Goal: Information Seeking & Learning: Learn about a topic

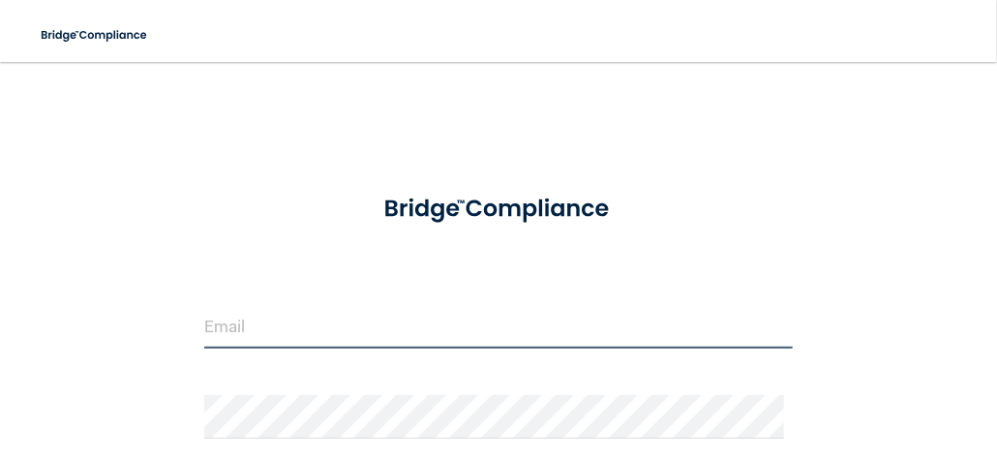
click at [275, 321] on input "email" at bounding box center [498, 327] width 589 height 44
type input "[EMAIL_ADDRESS][DOMAIN_NAME]"
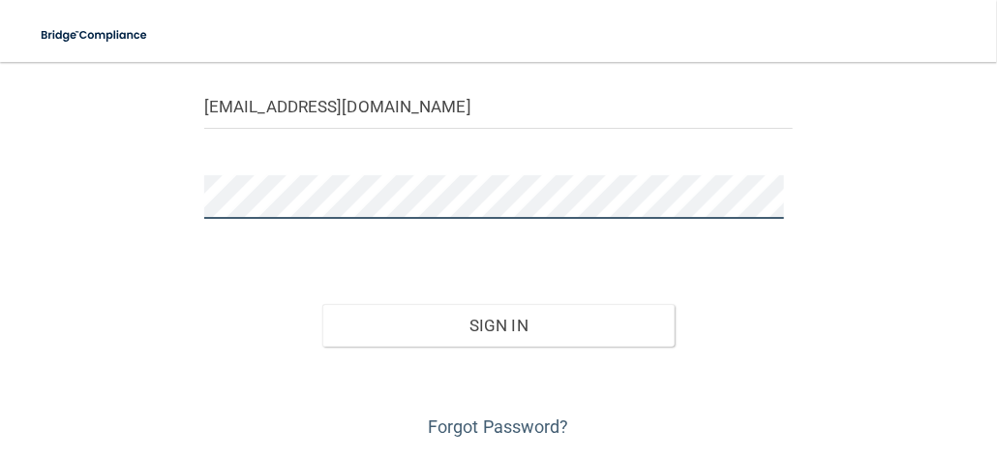
scroll to position [278, 0]
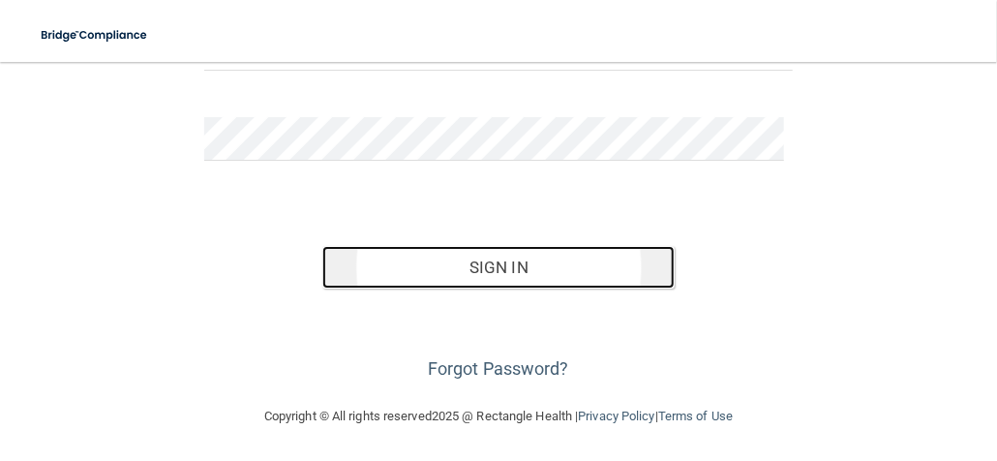
click at [437, 276] on button "Sign In" at bounding box center [498, 267] width 353 height 43
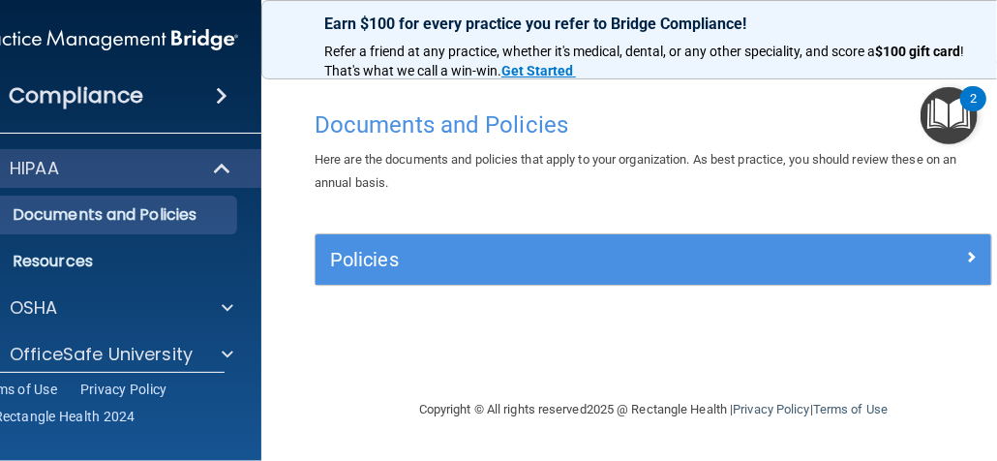
click at [143, 100] on div "Compliance" at bounding box center [107, 96] width 310 height 43
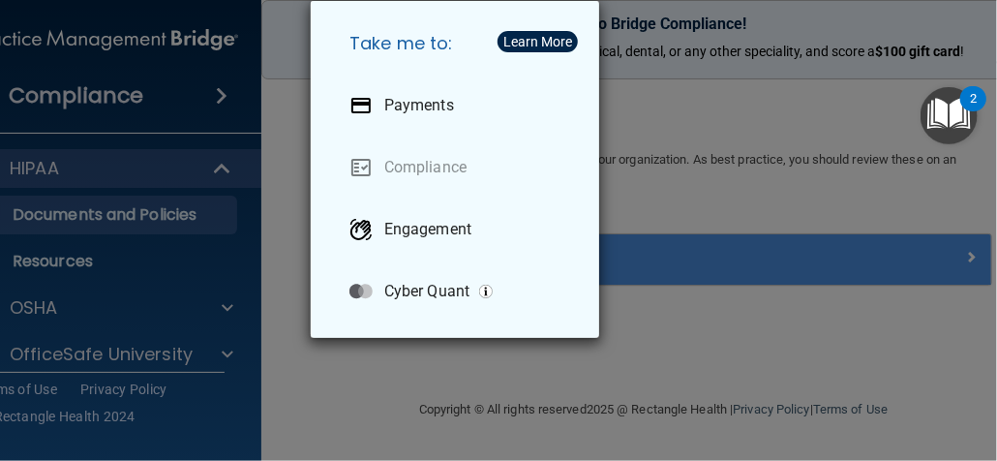
click at [658, 137] on div "Take me to: Payments Compliance Engagement Cyber Quant" at bounding box center [498, 230] width 997 height 461
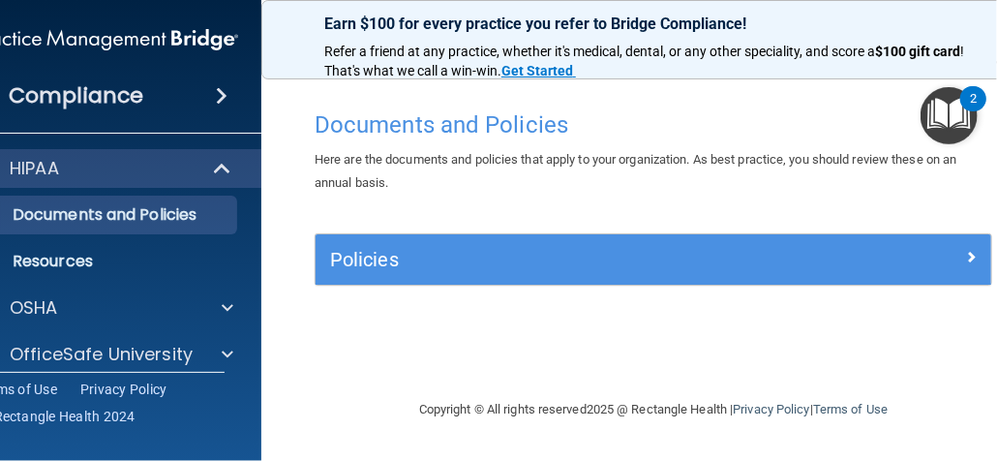
click at [221, 102] on span at bounding box center [222, 95] width 12 height 23
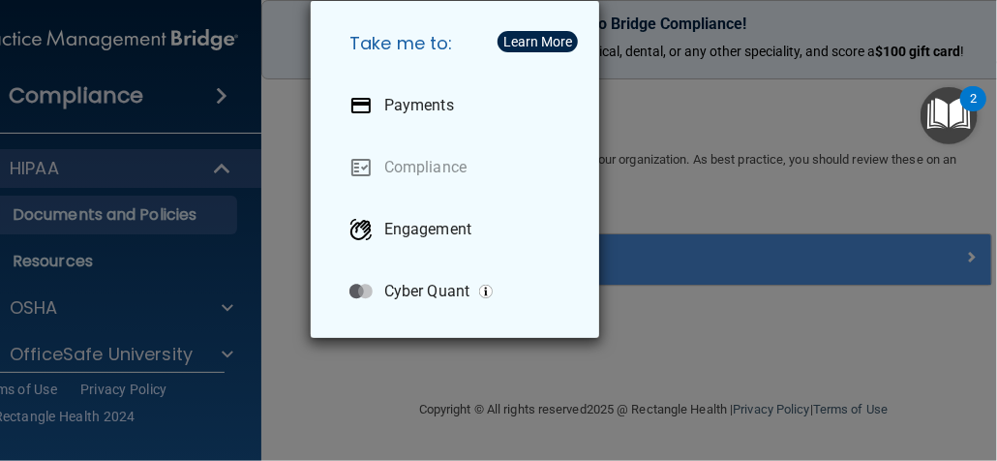
click at [720, 212] on div "Take me to: Payments Compliance Engagement Cyber Quant" at bounding box center [498, 230] width 997 height 461
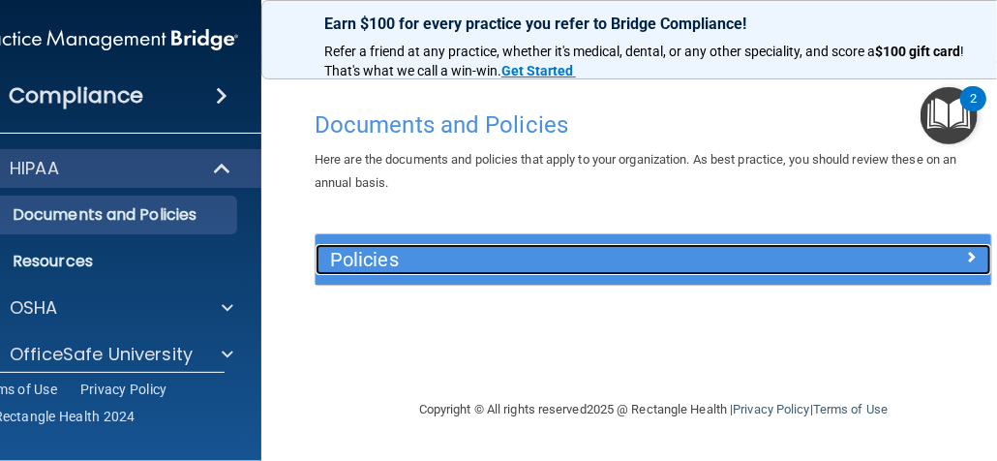
click at [576, 266] on h5 "Policies" at bounding box center [569, 259] width 478 height 21
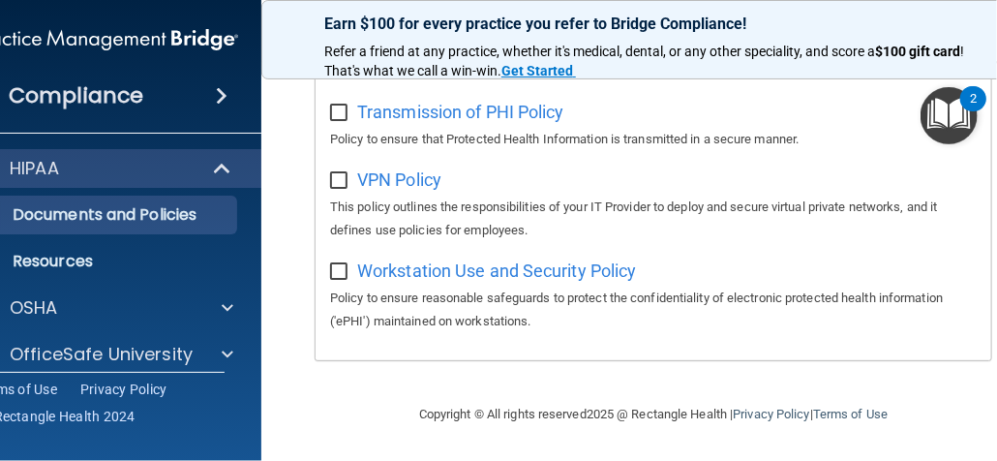
scroll to position [1937, 0]
click at [778, 259] on div "Workstation Use and Security Policy Policy to ensure reasonable safeguards to p…" at bounding box center [653, 294] width 647 height 78
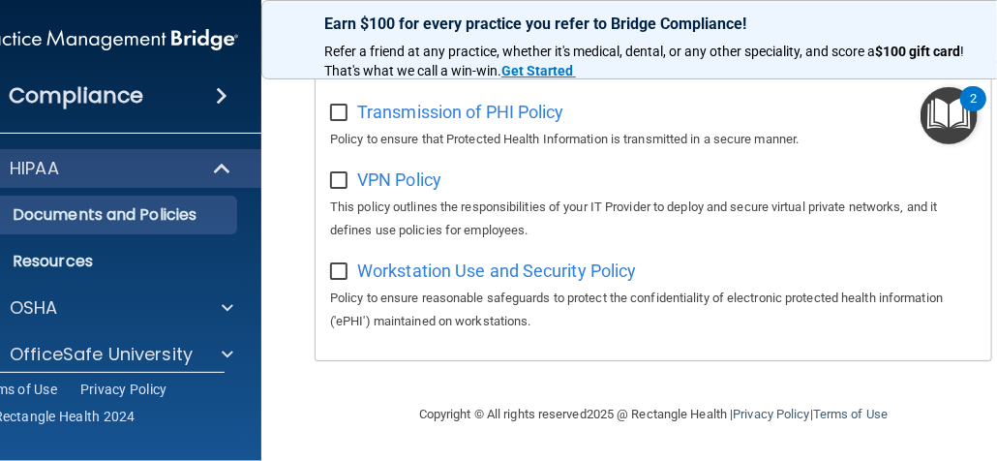
click at [290, 122] on main "Documents and Policies Here are the documents and policies that apply to your o…" at bounding box center [653, 261] width 784 height 399
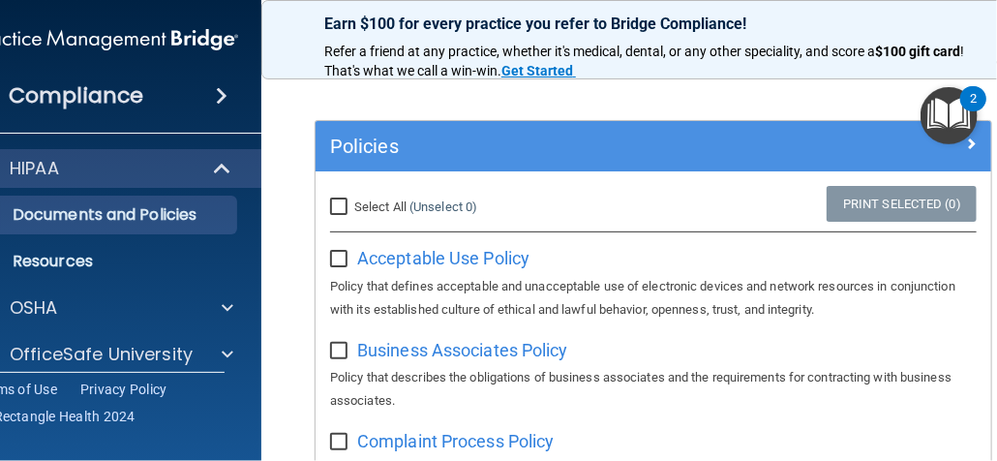
scroll to position [77, 0]
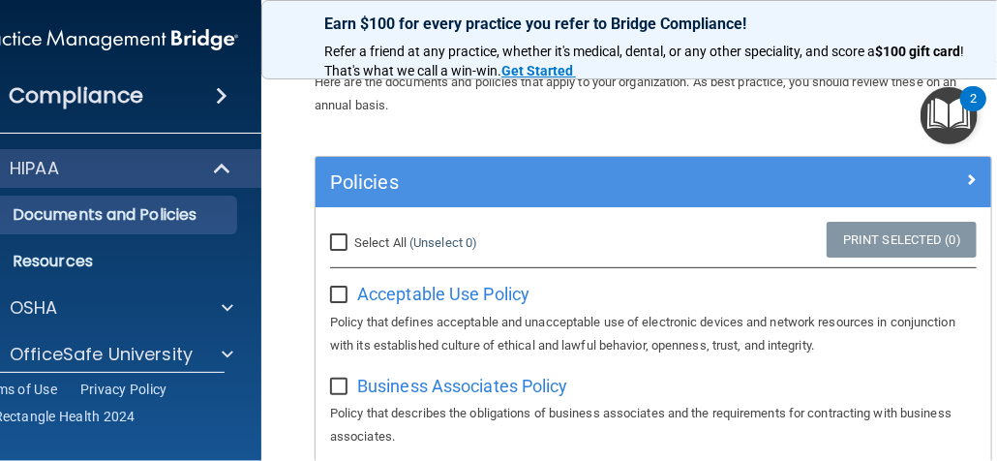
click at [330, 245] on input "Select All (Unselect 0) Unselect All" at bounding box center [341, 242] width 22 height 15
checkbox input "true"
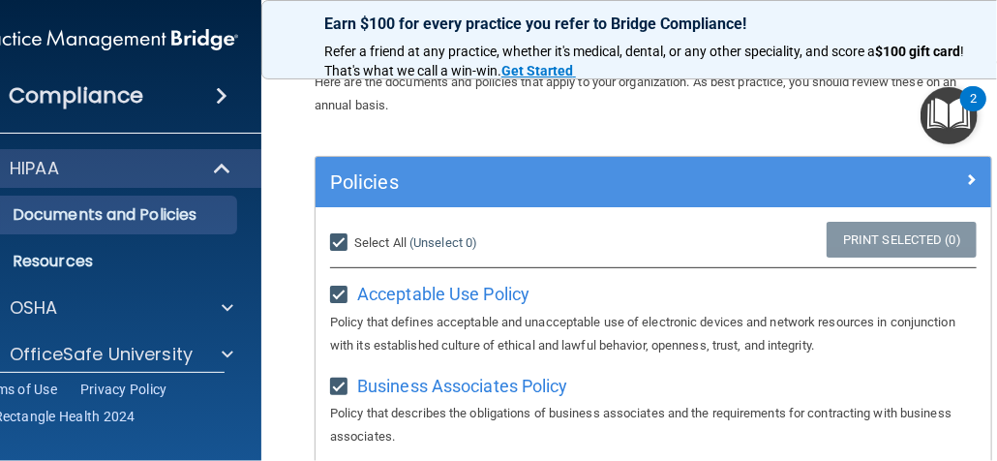
checkbox input "true"
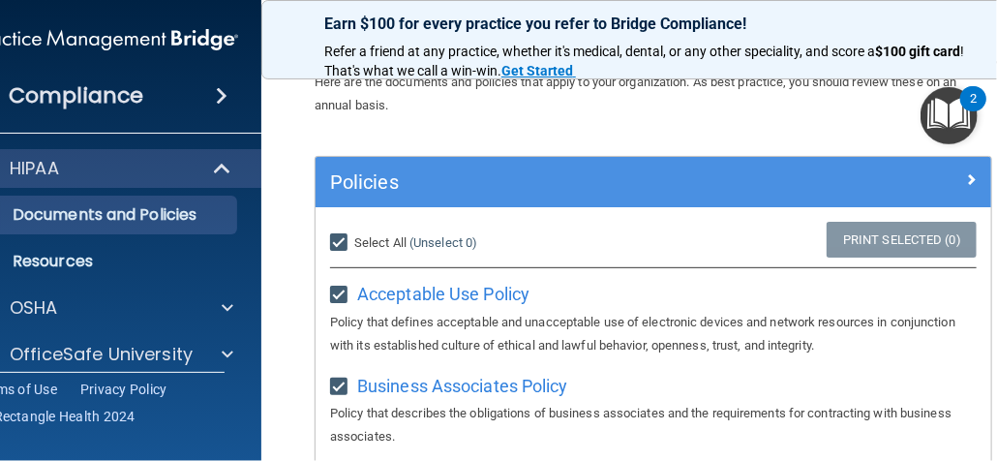
checkbox input "true"
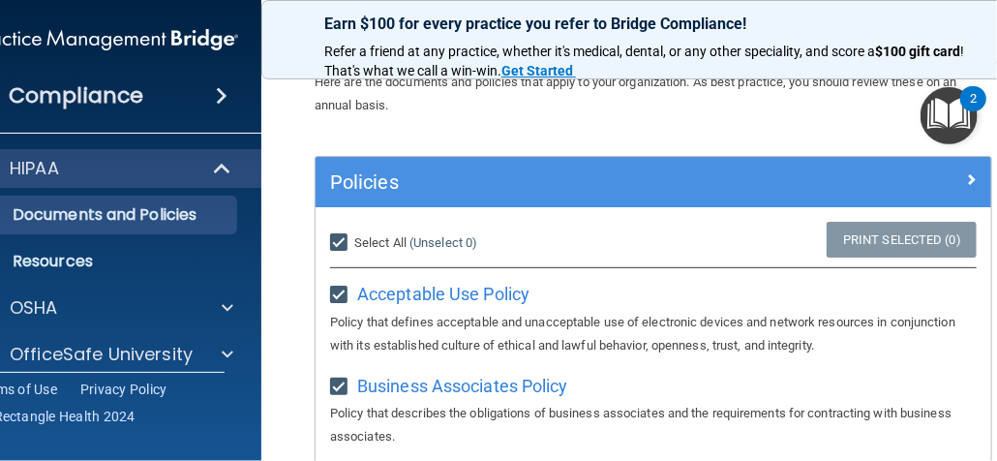
checkbox input "true"
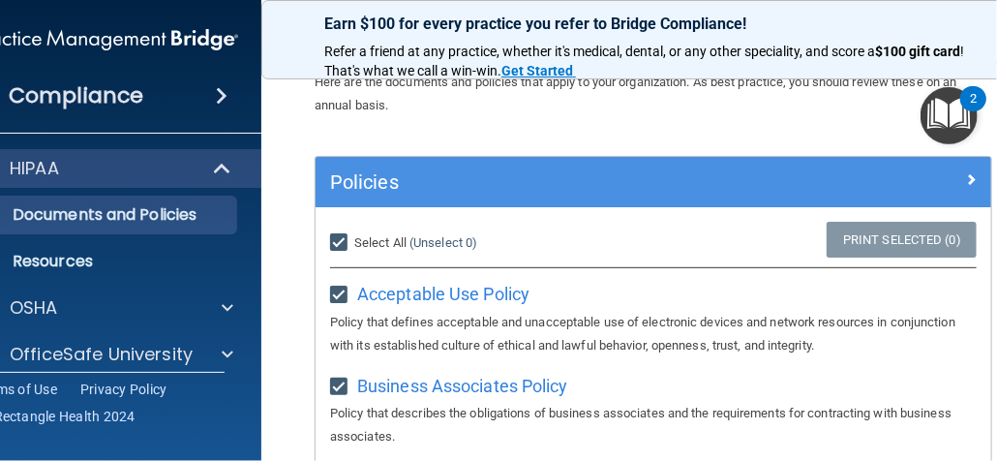
checkbox input "true"
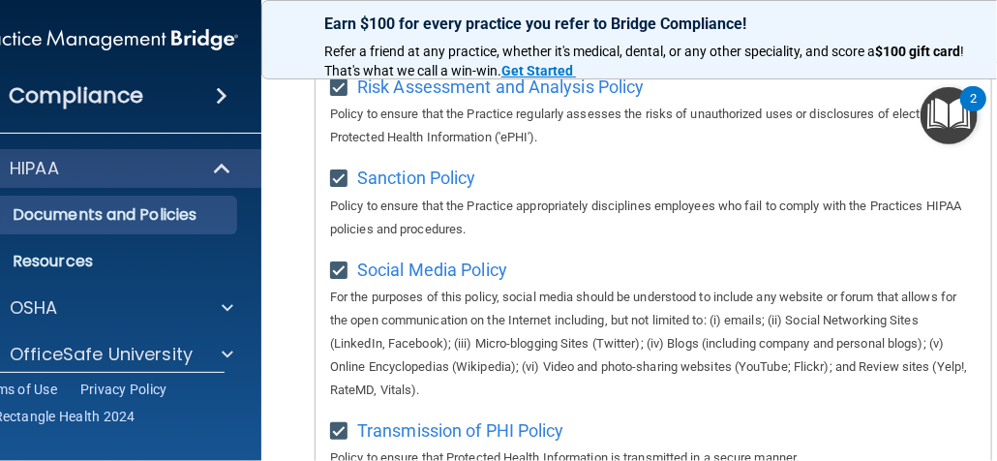
scroll to position [1549, 0]
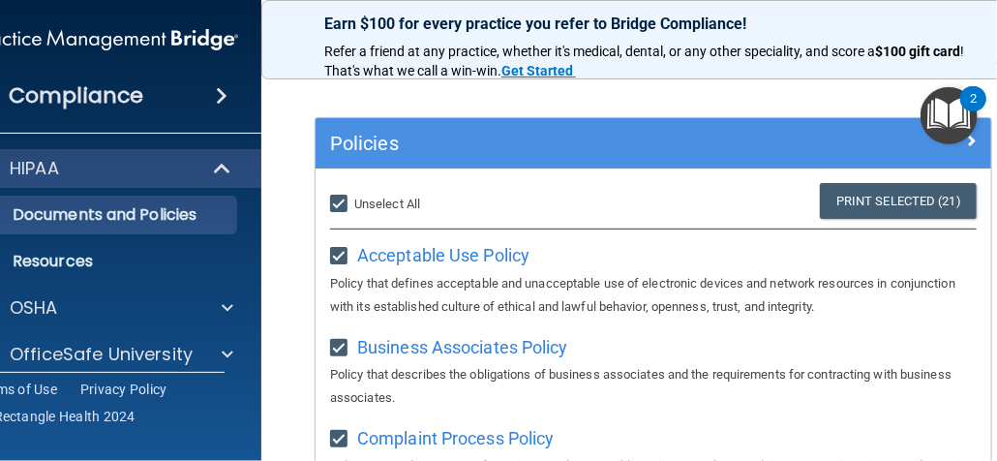
scroll to position [77, 0]
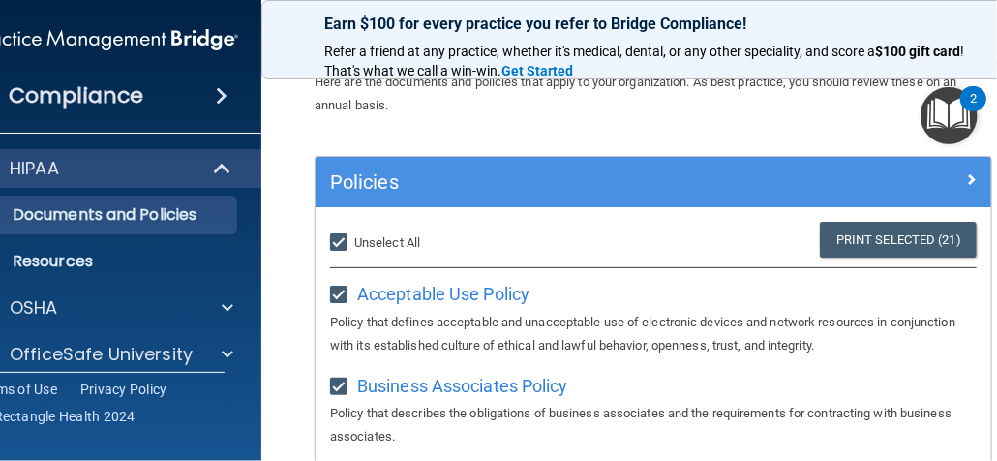
click at [332, 240] on input "Select All (Unselect 21) Unselect All" at bounding box center [341, 242] width 22 height 15
checkbox input "false"
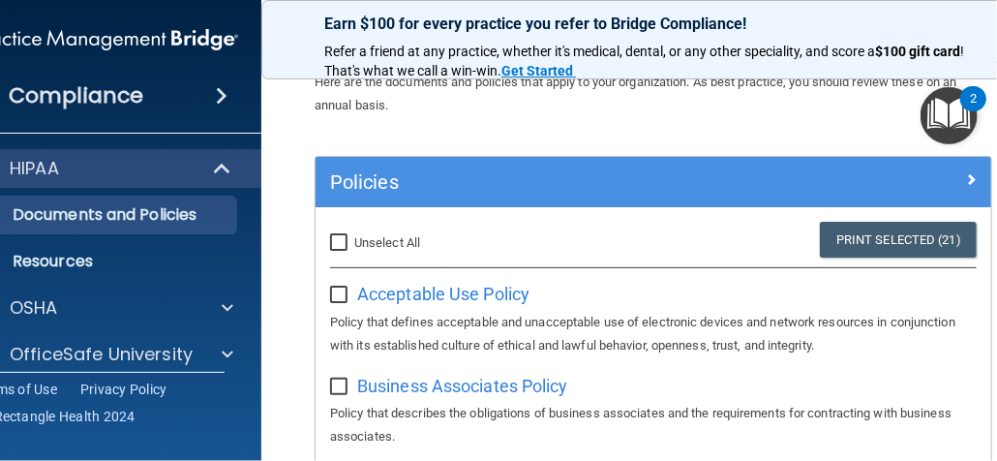
checkbox input "false"
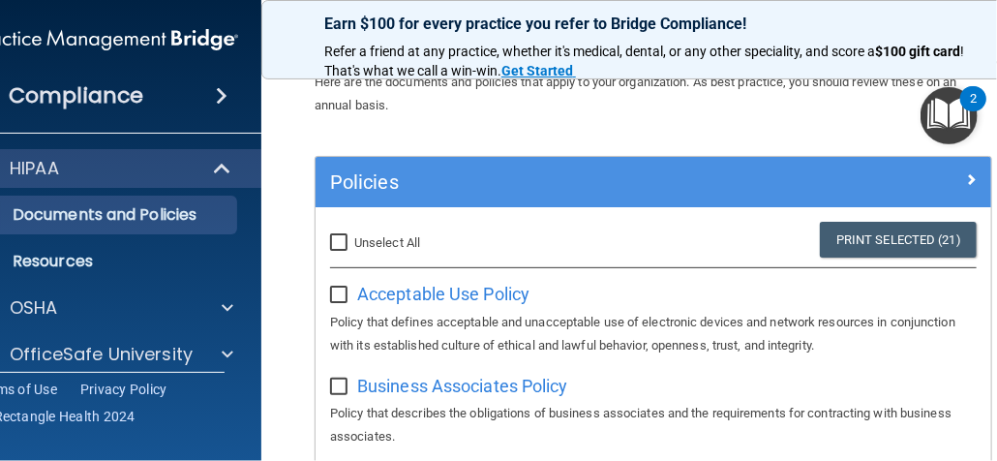
checkbox input "false"
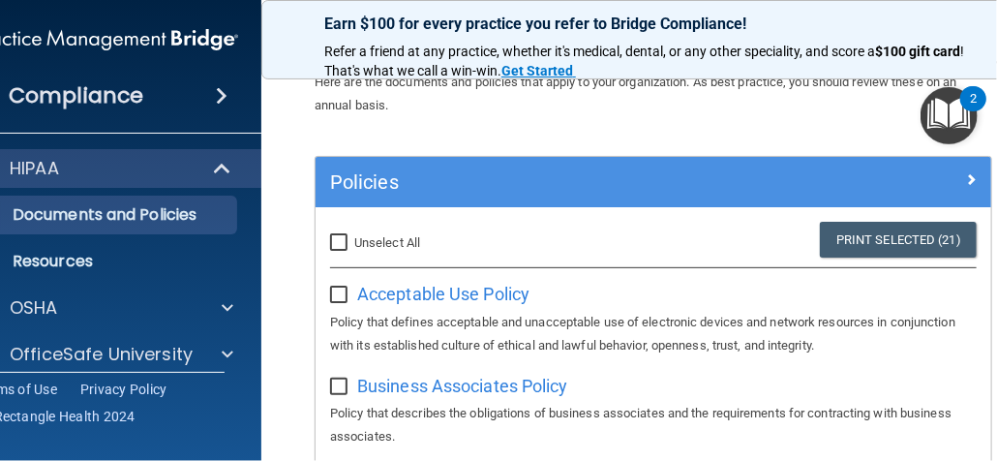
checkbox input "false"
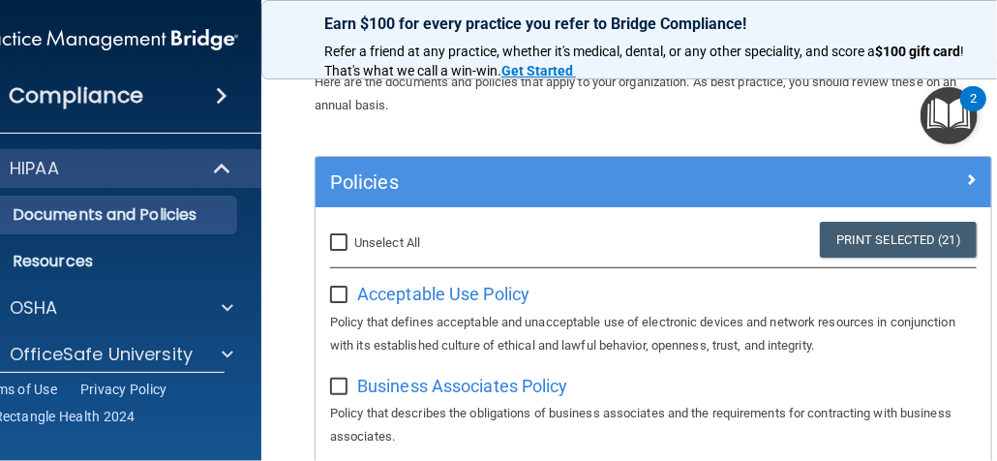
checkbox input "false"
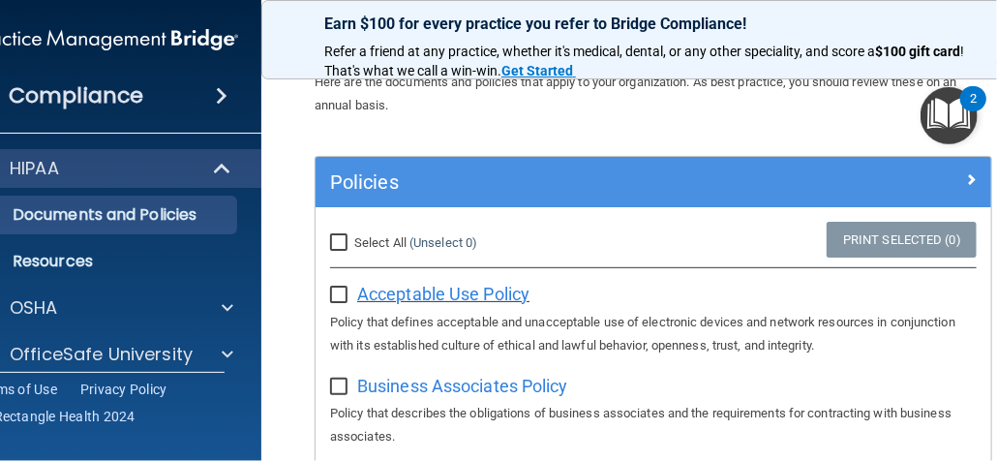
click at [430, 294] on span "Acceptable Use Policy" at bounding box center [443, 294] width 172 height 20
click at [335, 243] on input "Select All (Unselect 0) Unselect All" at bounding box center [341, 242] width 22 height 15
checkbox input "true"
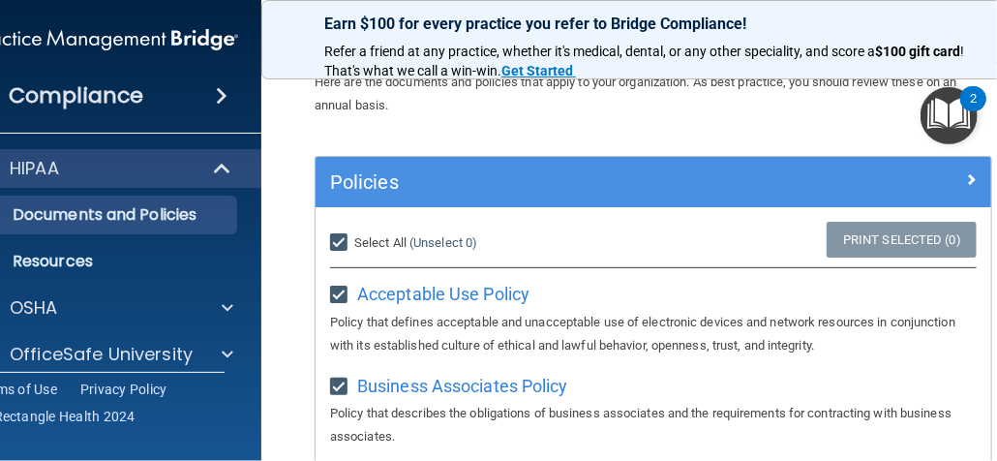
checkbox input "true"
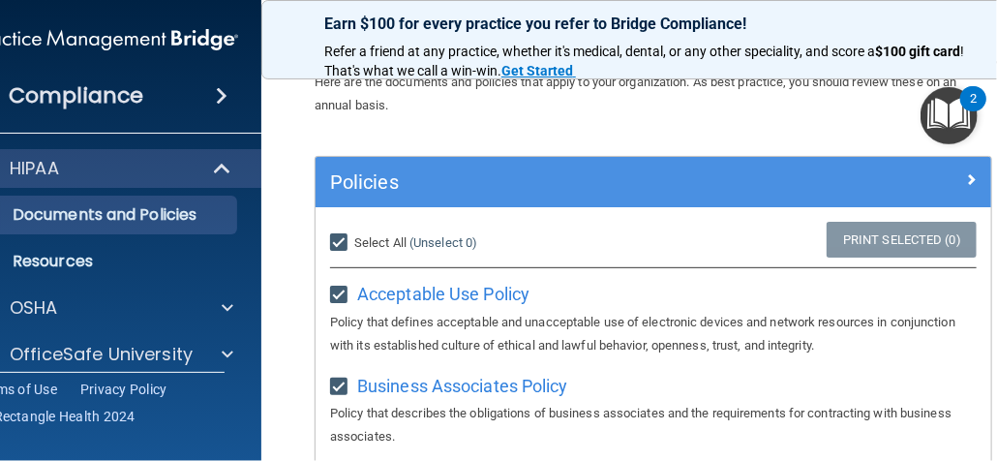
checkbox input "true"
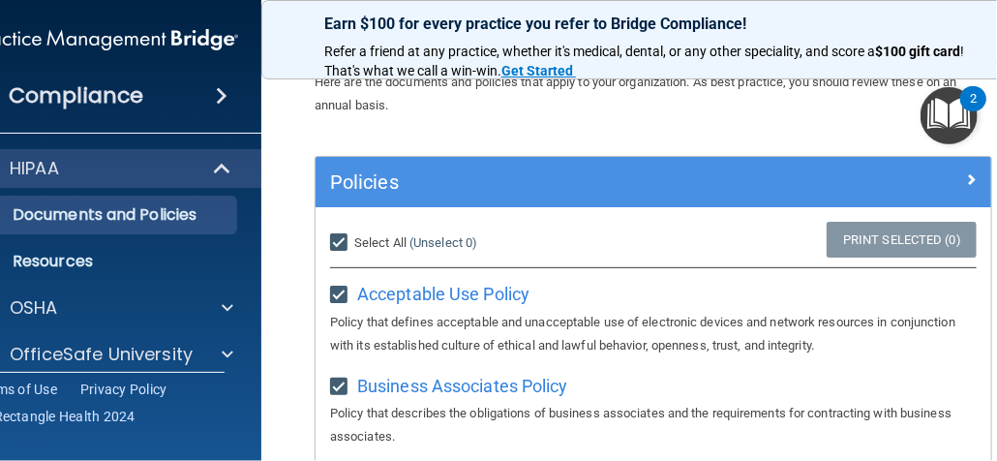
checkbox input "true"
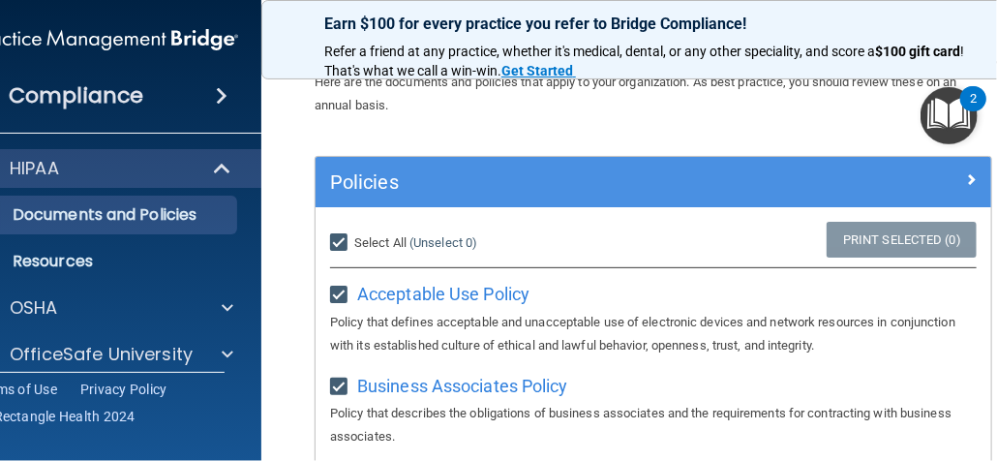
checkbox input "true"
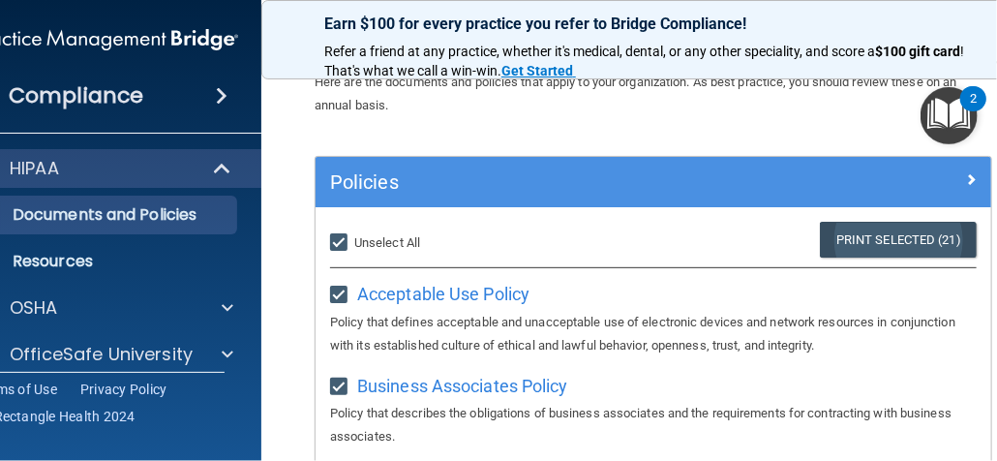
click at [893, 239] on link "Print Selected (21)" at bounding box center [898, 240] width 157 height 36
click at [336, 241] on input "Select All (Unselect 21) Unselect All" at bounding box center [341, 242] width 22 height 15
checkbox input "false"
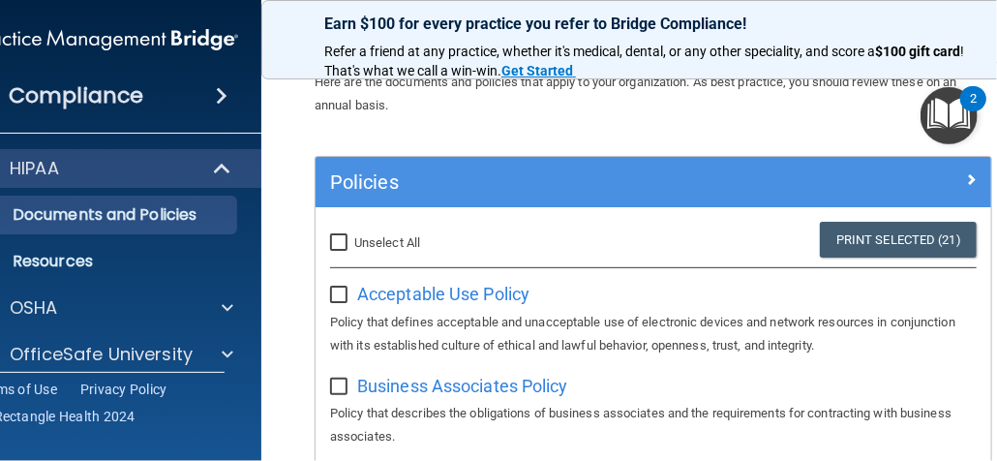
checkbox input "false"
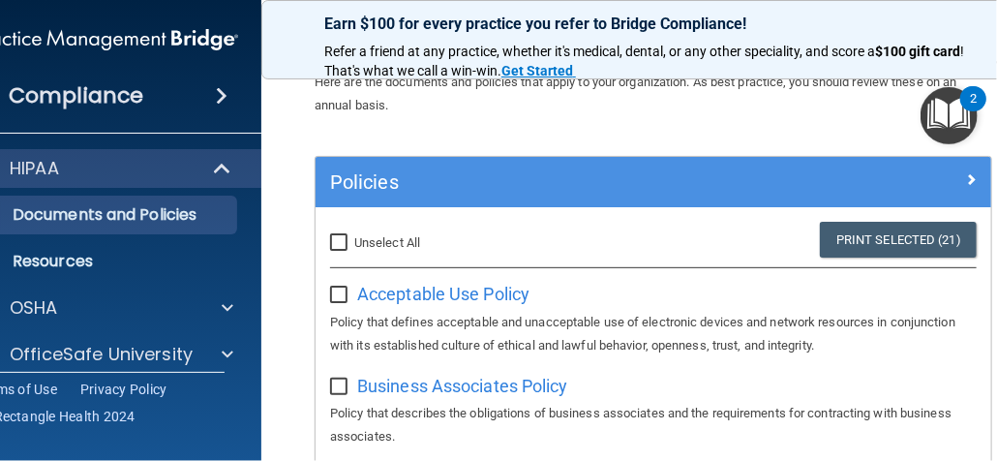
checkbox input "false"
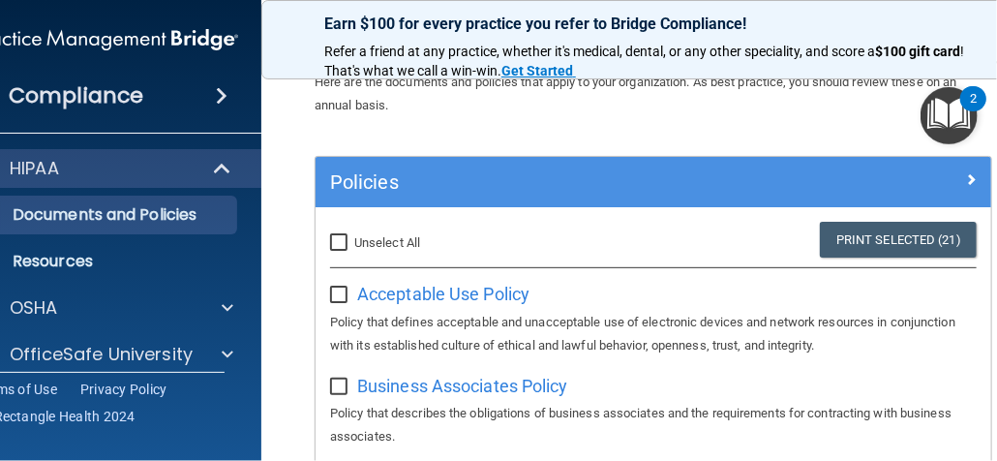
checkbox input "false"
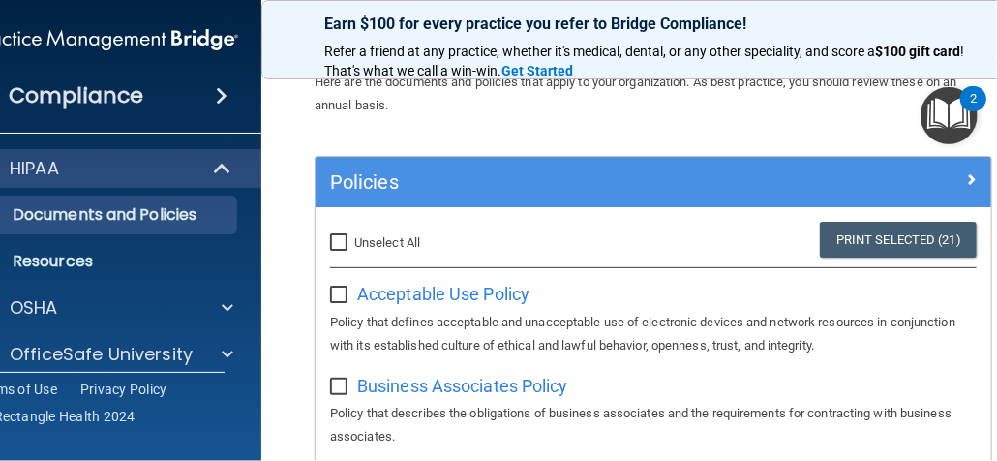
checkbox input "false"
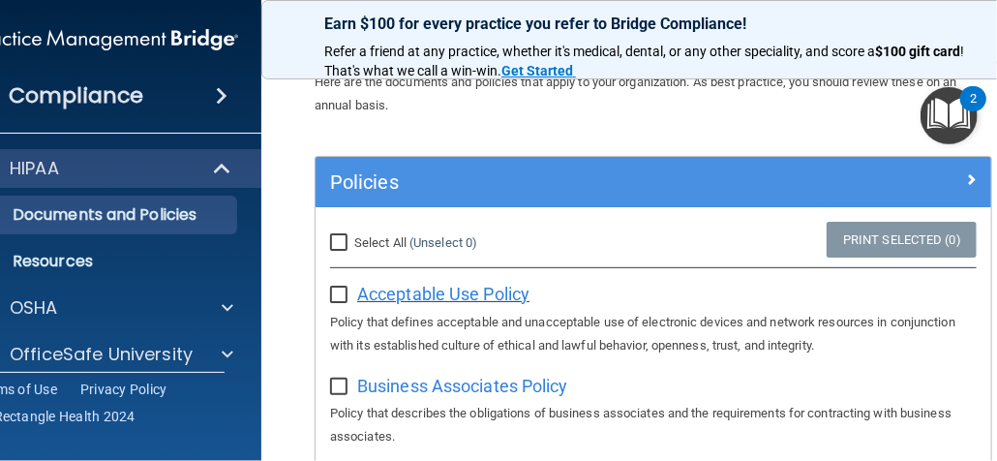
click at [394, 289] on span "Acceptable Use Policy" at bounding box center [443, 294] width 172 height 20
click at [452, 382] on span "Business Associates Policy" at bounding box center [462, 386] width 211 height 20
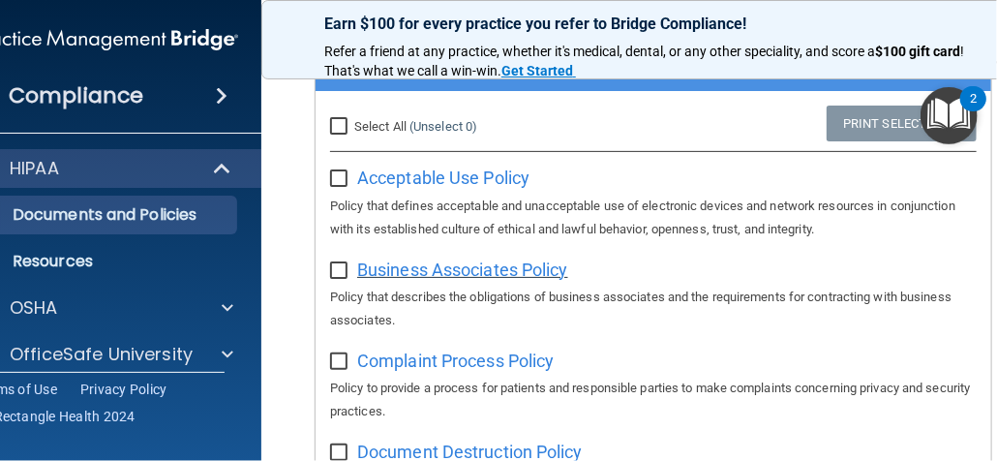
scroll to position [290, 0]
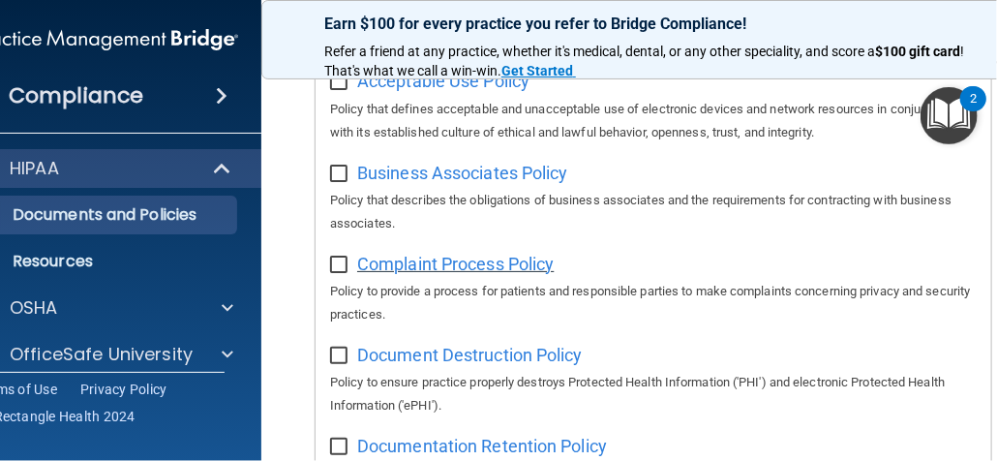
click at [445, 255] on span "Complaint Process Policy" at bounding box center [455, 264] width 197 height 20
click at [449, 362] on span "Document Destruction Policy" at bounding box center [470, 355] width 226 height 20
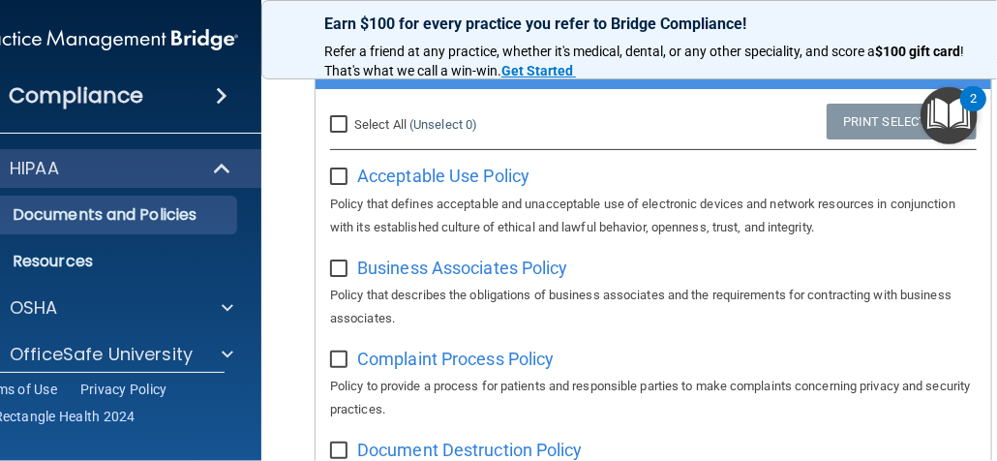
scroll to position [387, 0]
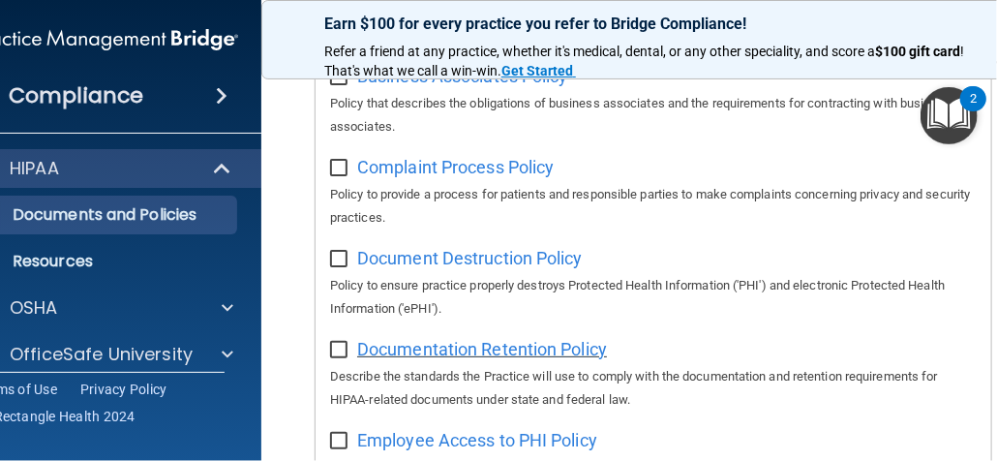
click at [489, 350] on span "Documentation Retention Policy" at bounding box center [482, 349] width 250 height 20
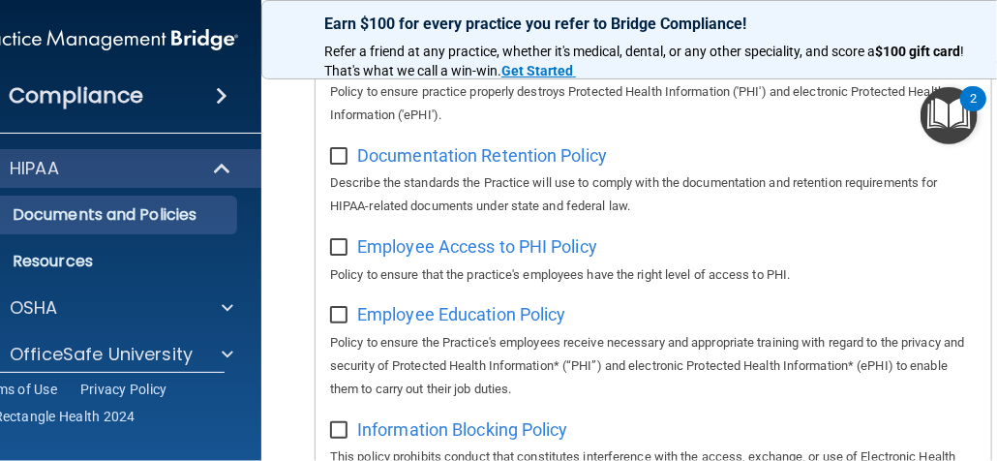
scroll to position [678, 0]
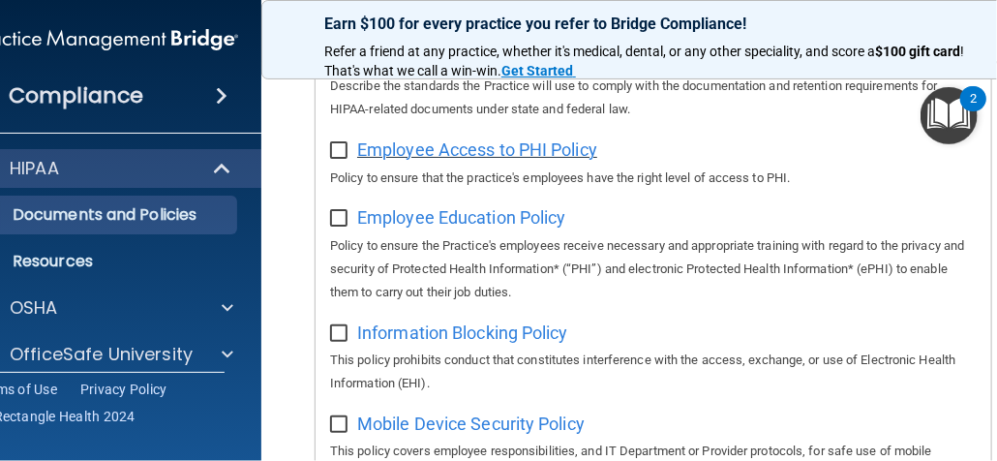
click at [474, 156] on span "Employee Access to PHI Policy" at bounding box center [477, 149] width 240 height 20
click at [481, 216] on span "Employee Education Policy" at bounding box center [461, 217] width 209 height 20
click at [484, 339] on span "Information Blocking Policy" at bounding box center [462, 332] width 211 height 20
click at [511, 428] on span "Mobile Device Security Policy" at bounding box center [471, 423] width 228 height 20
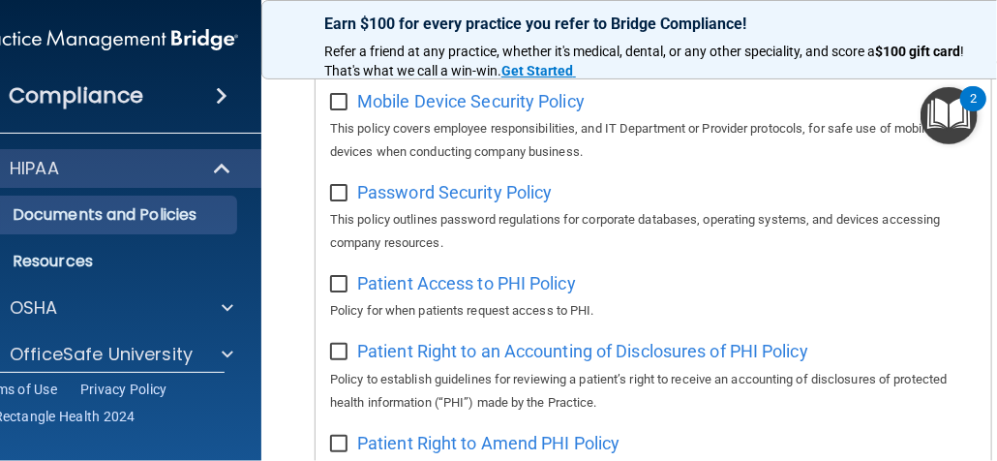
scroll to position [968, 0]
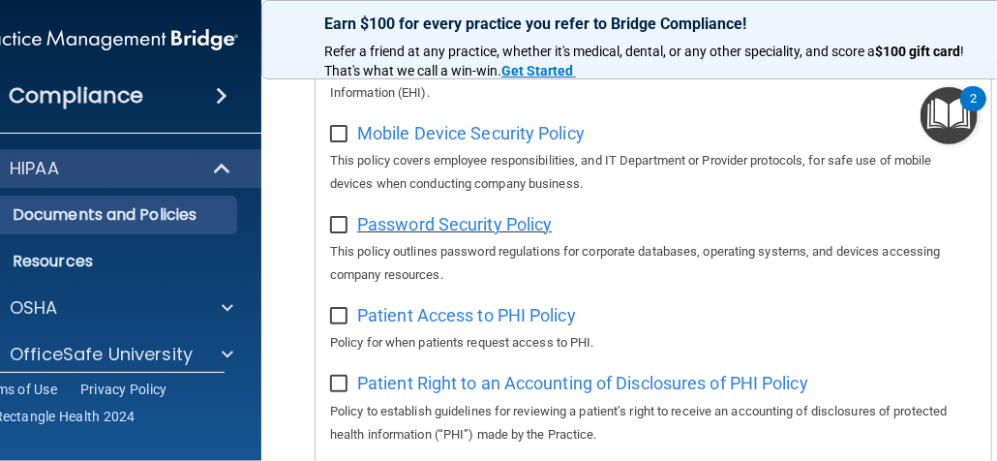
click at [476, 228] on span "Password Security Policy" at bounding box center [454, 224] width 195 height 20
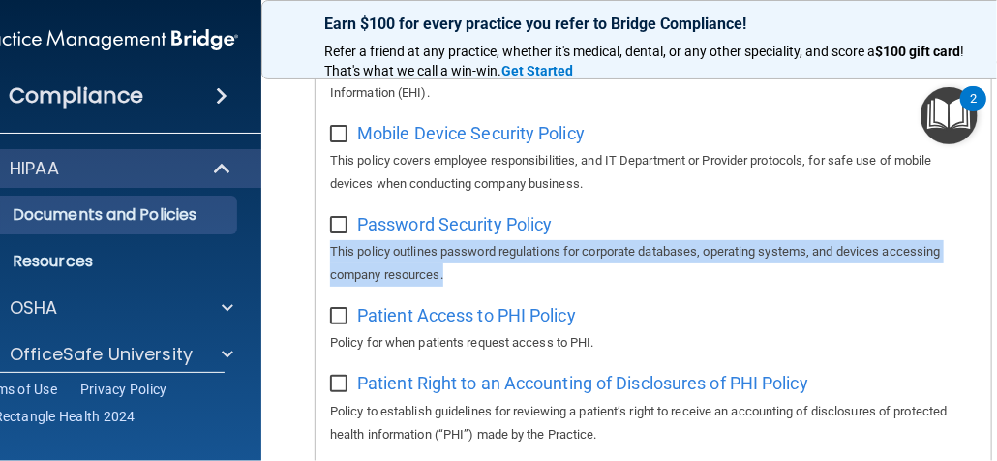
drag, startPoint x: 658, startPoint y: 235, endPoint x: 649, endPoint y: 282, distance: 47.5
click at [649, 282] on div "Password Security Policy This policy outlines password regulations for corporat…" at bounding box center [653, 247] width 647 height 78
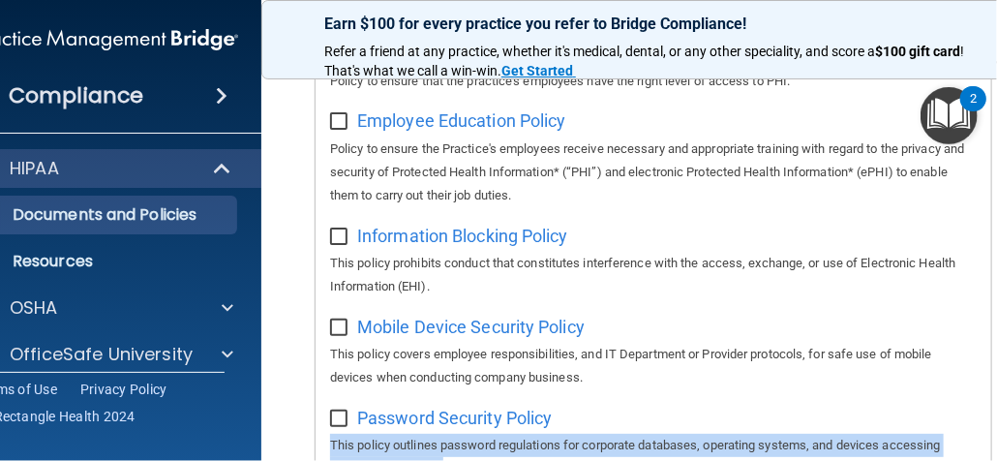
scroll to position [871, 0]
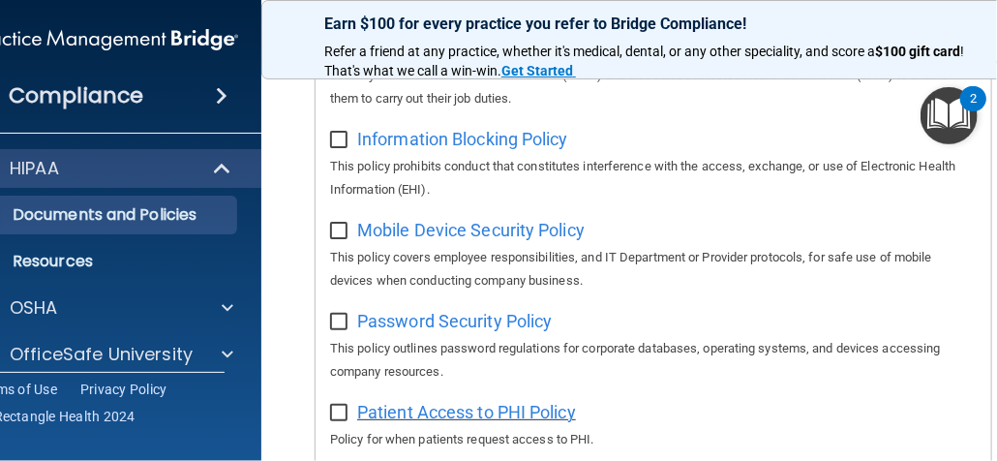
click at [452, 417] on span "Patient Access to PHI Policy" at bounding box center [466, 412] width 219 height 20
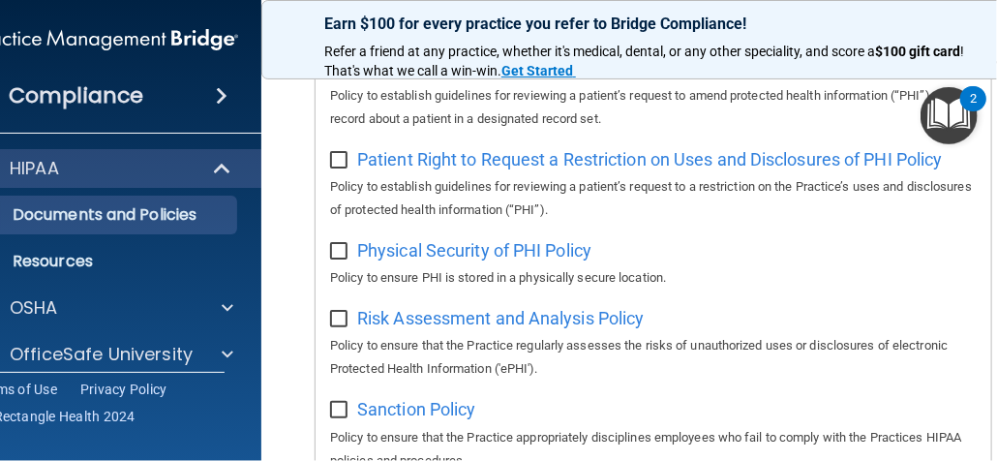
scroll to position [1356, 0]
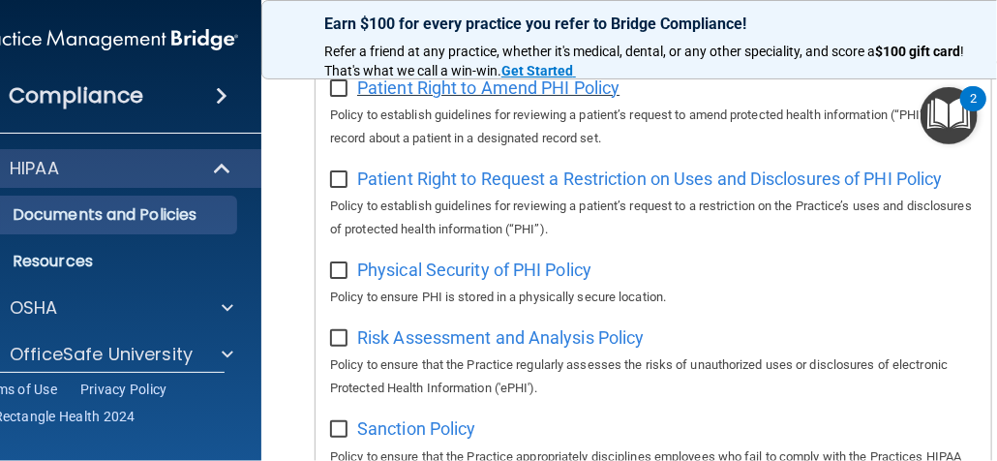
click at [525, 92] on span "Patient Right to Amend PHI Policy" at bounding box center [488, 87] width 262 height 20
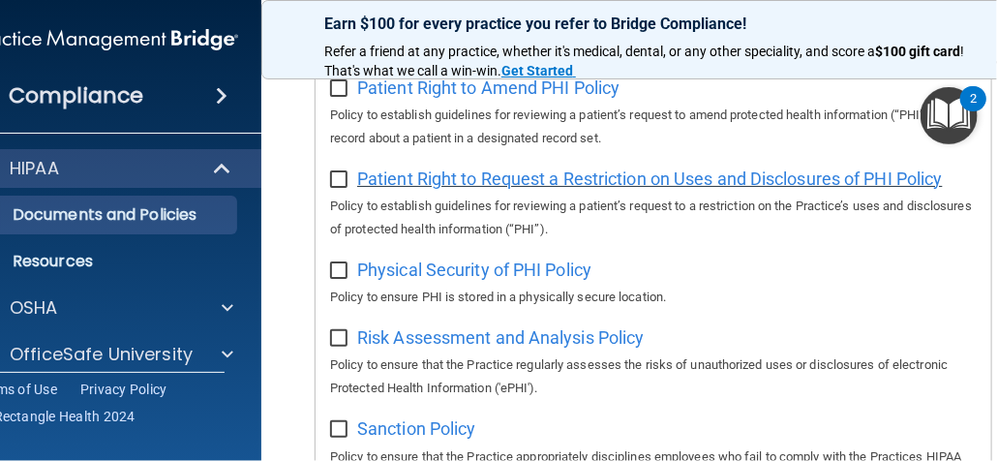
click at [842, 189] on span "Patient Right to Request a Restriction on Uses and Disclosures of PHI Policy" at bounding box center [650, 178] width 586 height 20
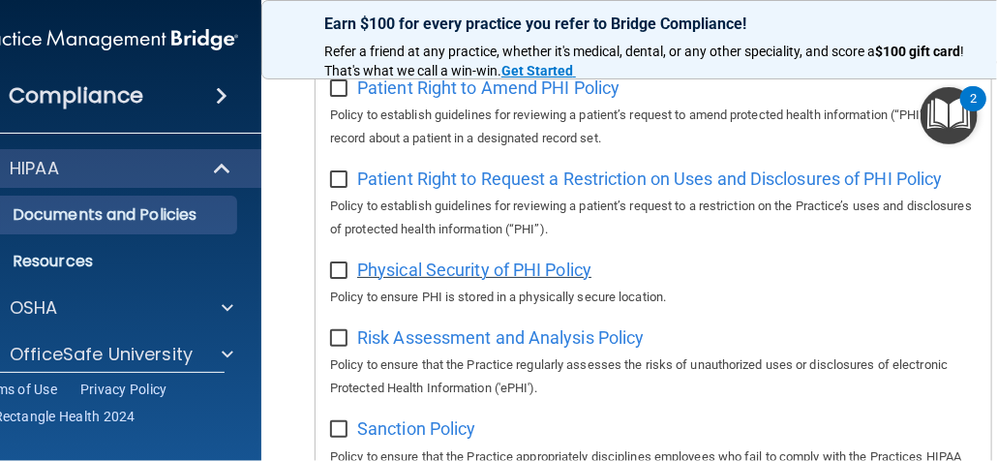
click at [542, 280] on span "Physical Security of PHI Policy" at bounding box center [474, 269] width 234 height 20
